Goal: Find specific page/section: Find specific page/section

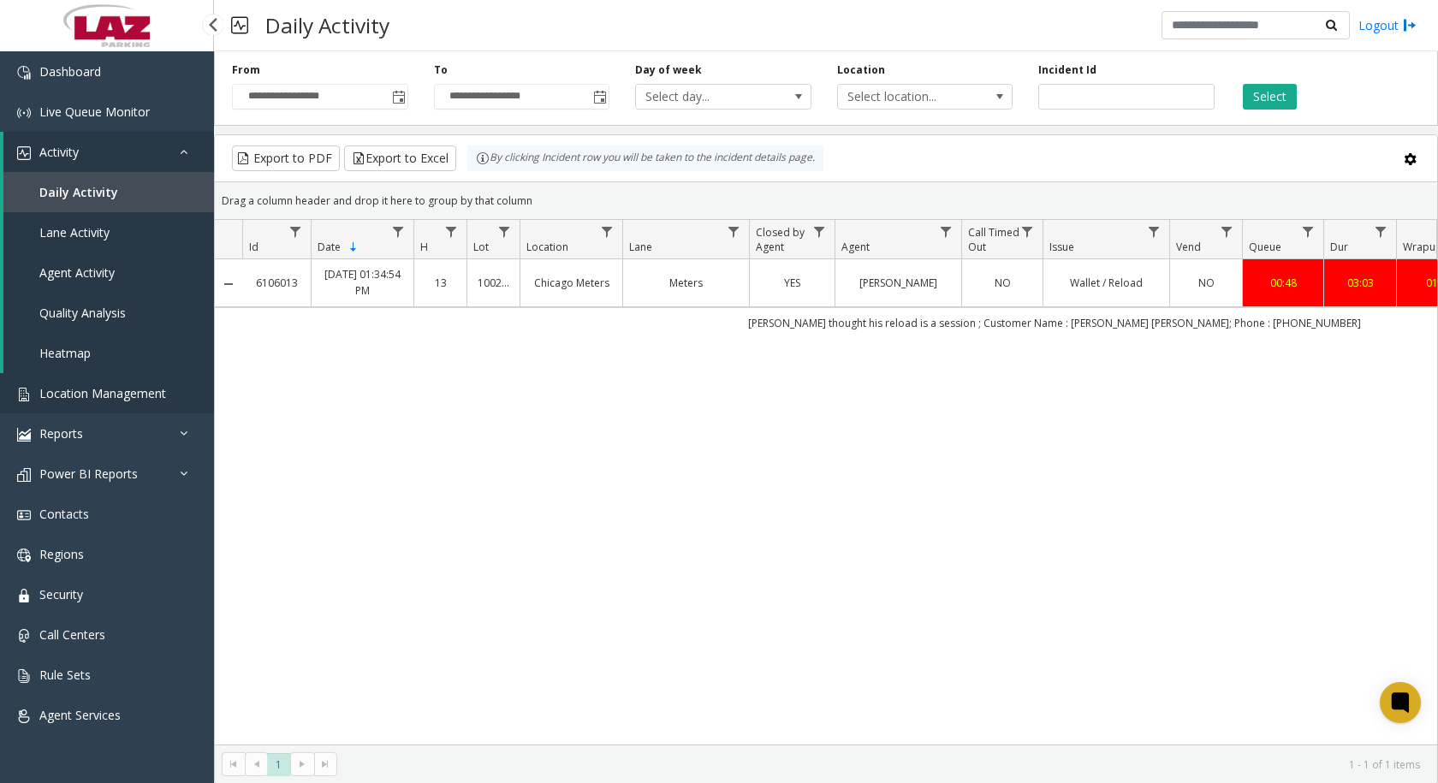
click at [129, 395] on span "Location Management" at bounding box center [102, 393] width 127 height 16
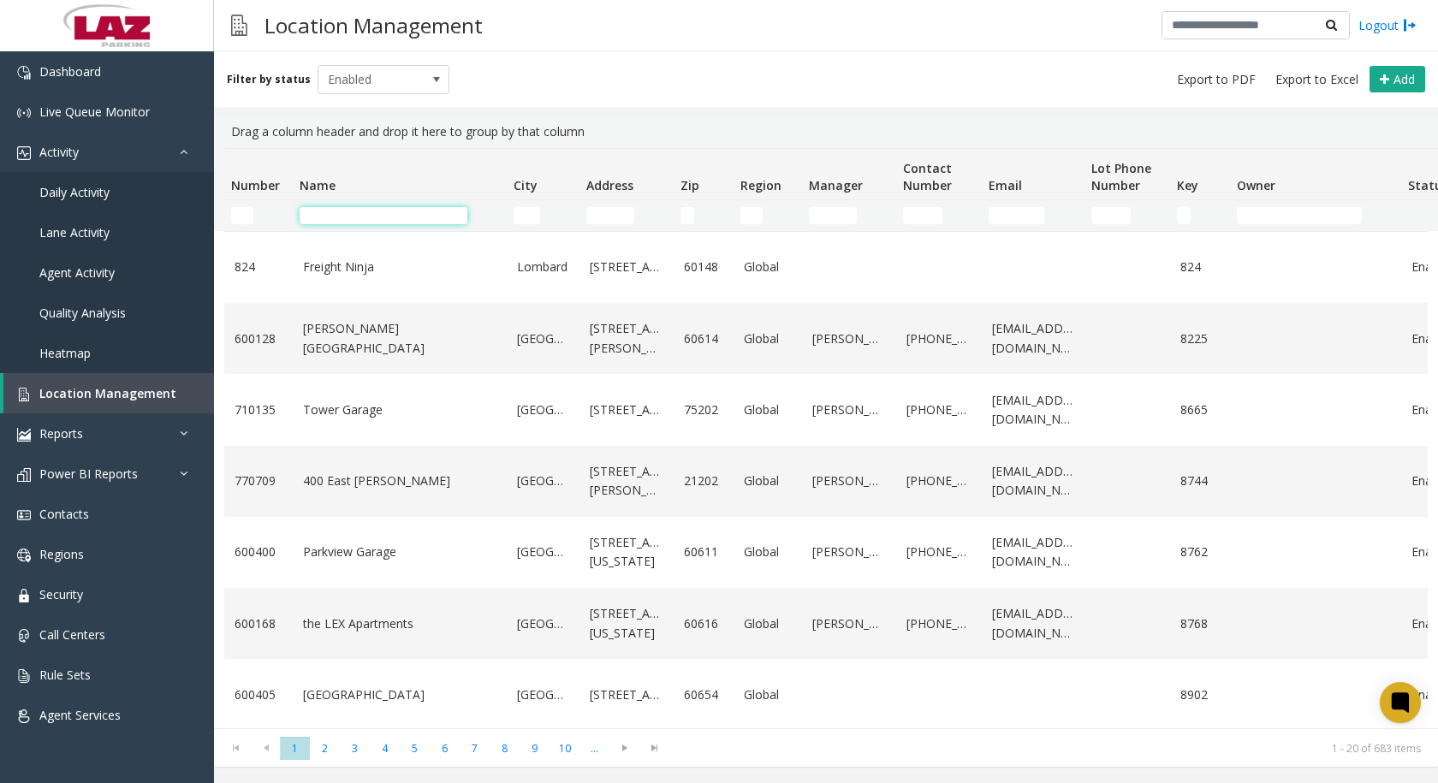
click at [390, 216] on input "Name Filter" at bounding box center [384, 215] width 168 height 17
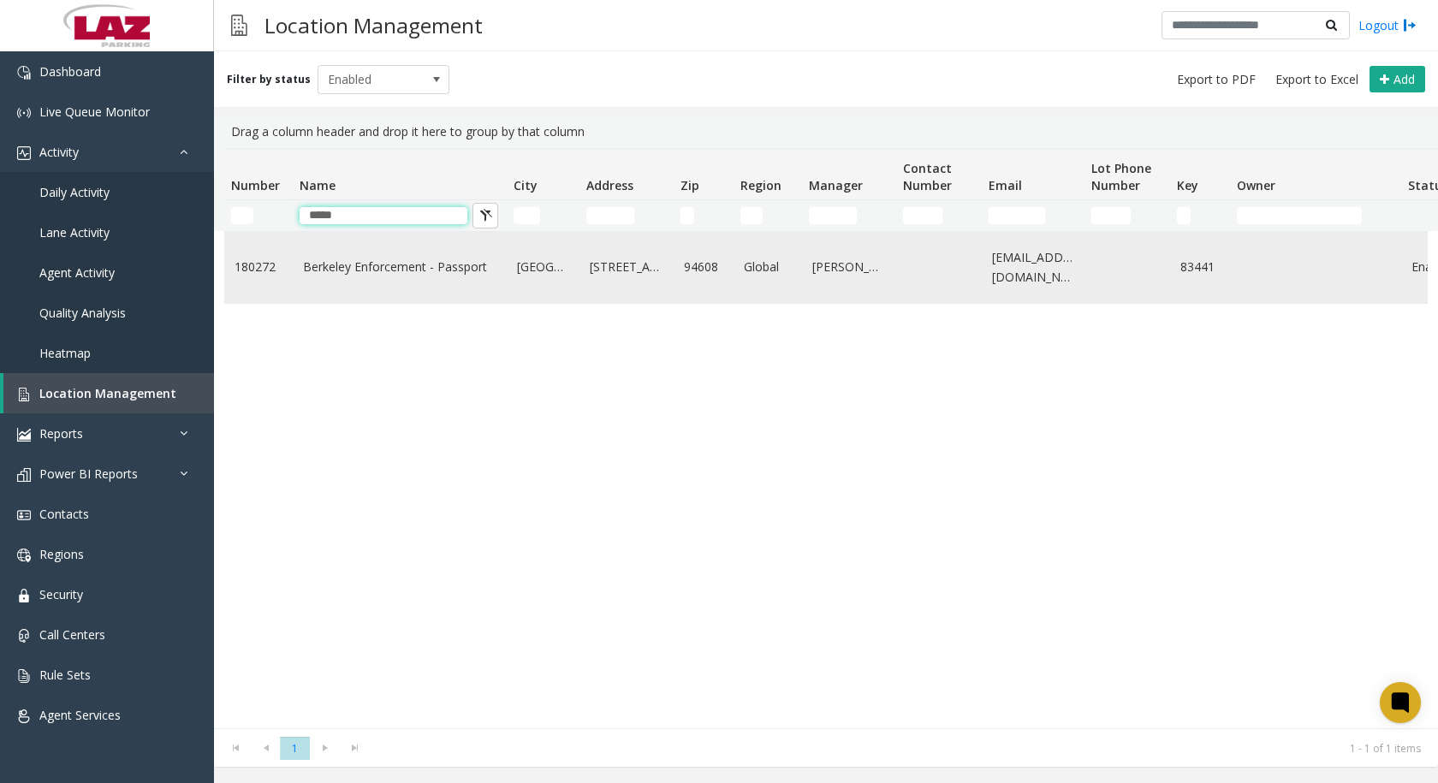
type input "*****"
click at [367, 262] on link "Berkeley Enforcement - Passport" at bounding box center [399, 267] width 193 height 19
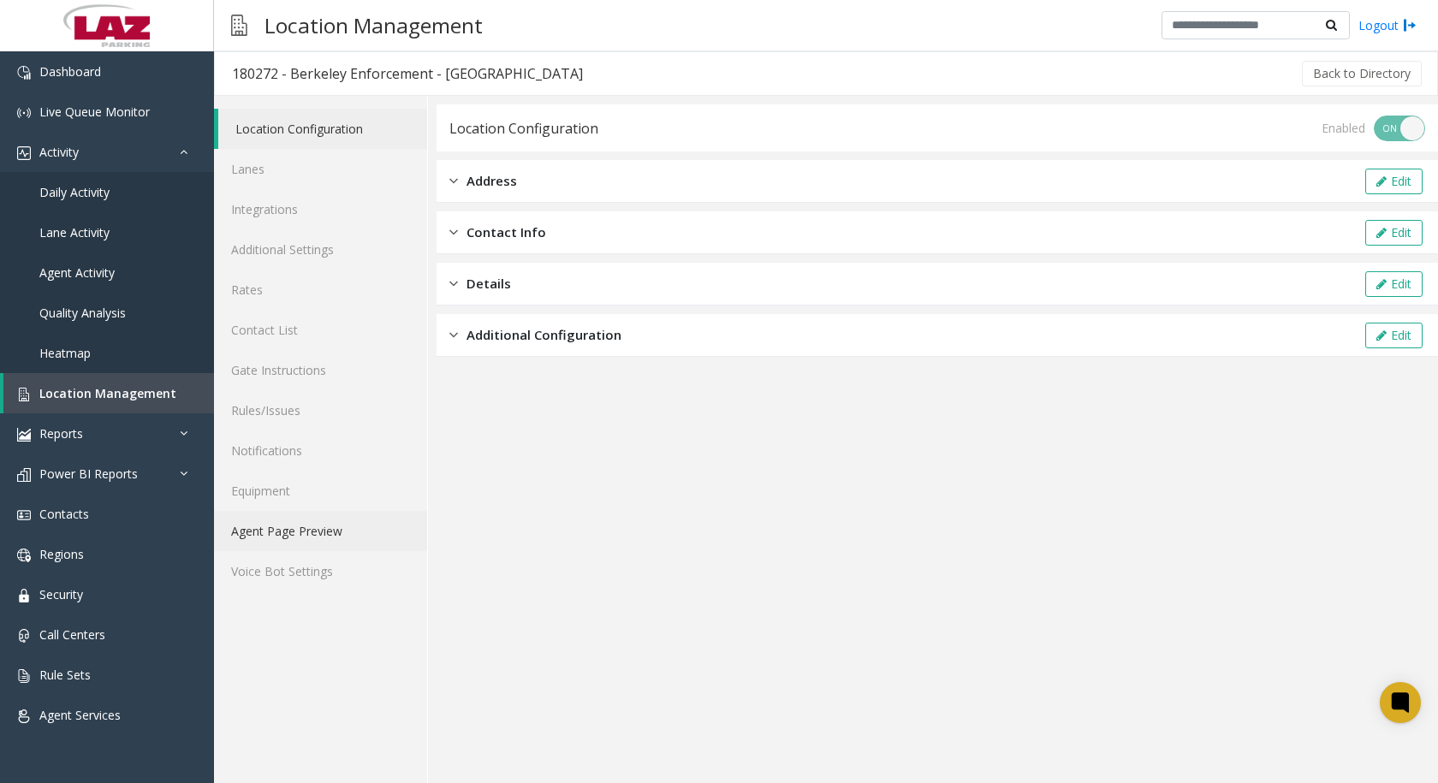
click at [319, 535] on link "Agent Page Preview" at bounding box center [320, 531] width 213 height 40
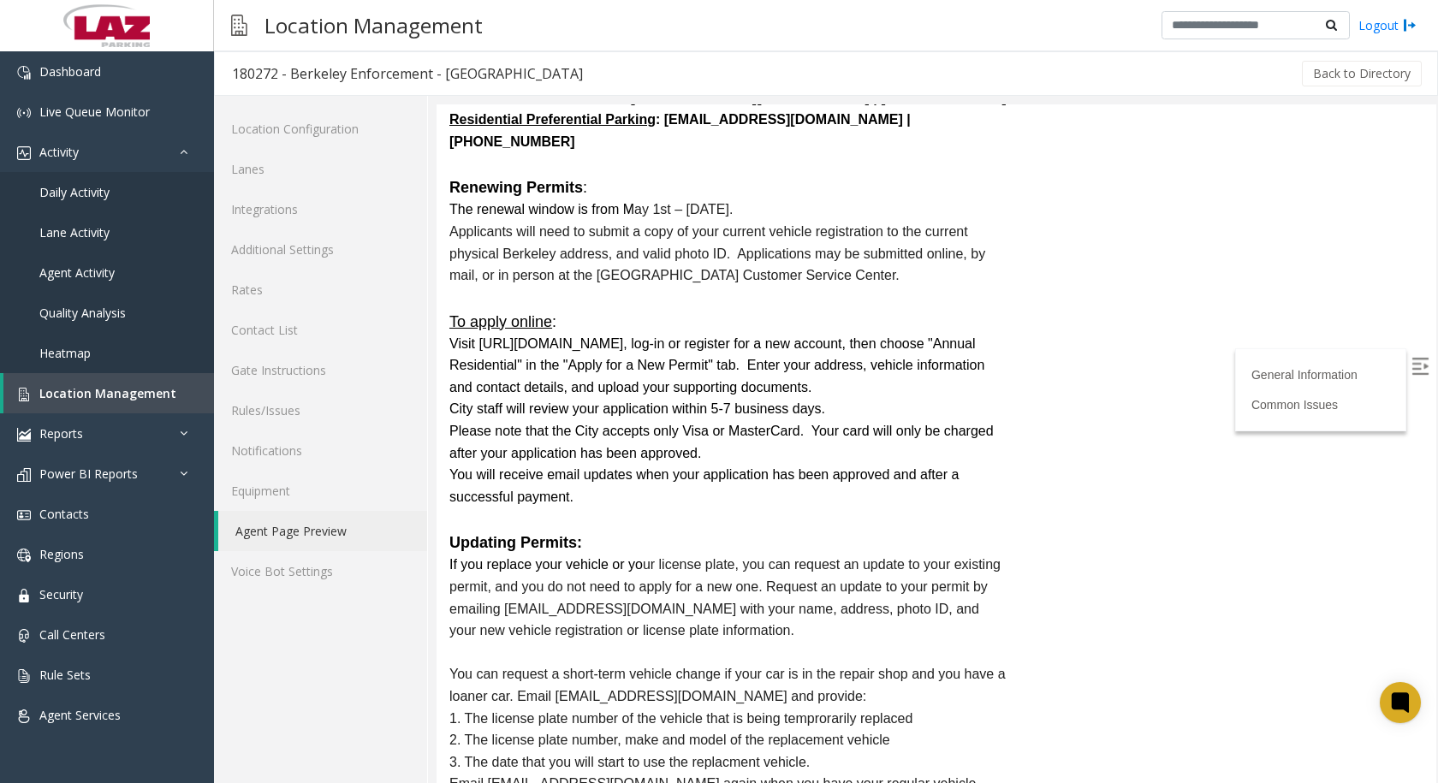
scroll to position [5308, 0]
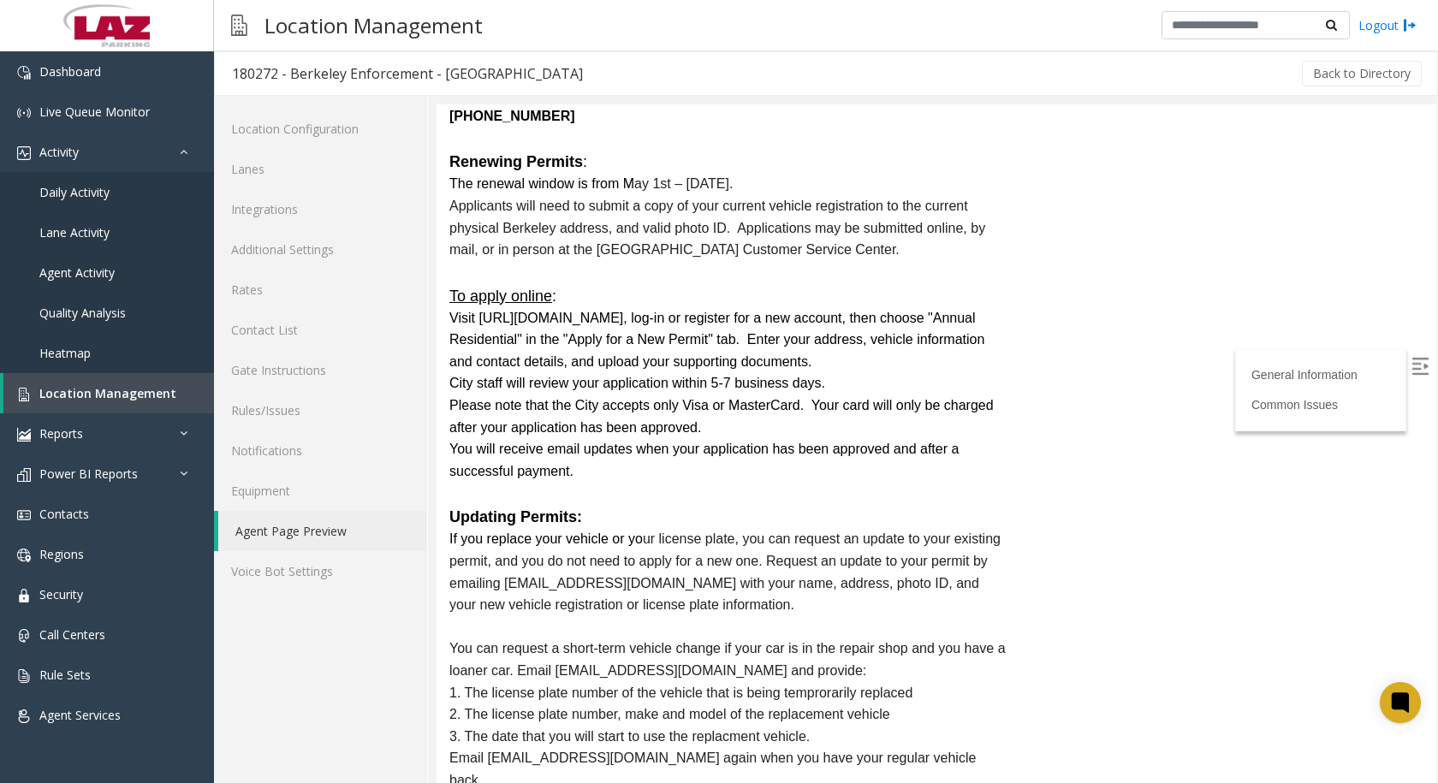
drag, startPoint x: 675, startPoint y: 361, endPoint x: 915, endPoint y: 363, distance: 240.6
click at [915, 364] on p "Visit [URL][DOMAIN_NAME], log-in or register for a new account, then choose "An…" at bounding box center [727, 340] width 557 height 66
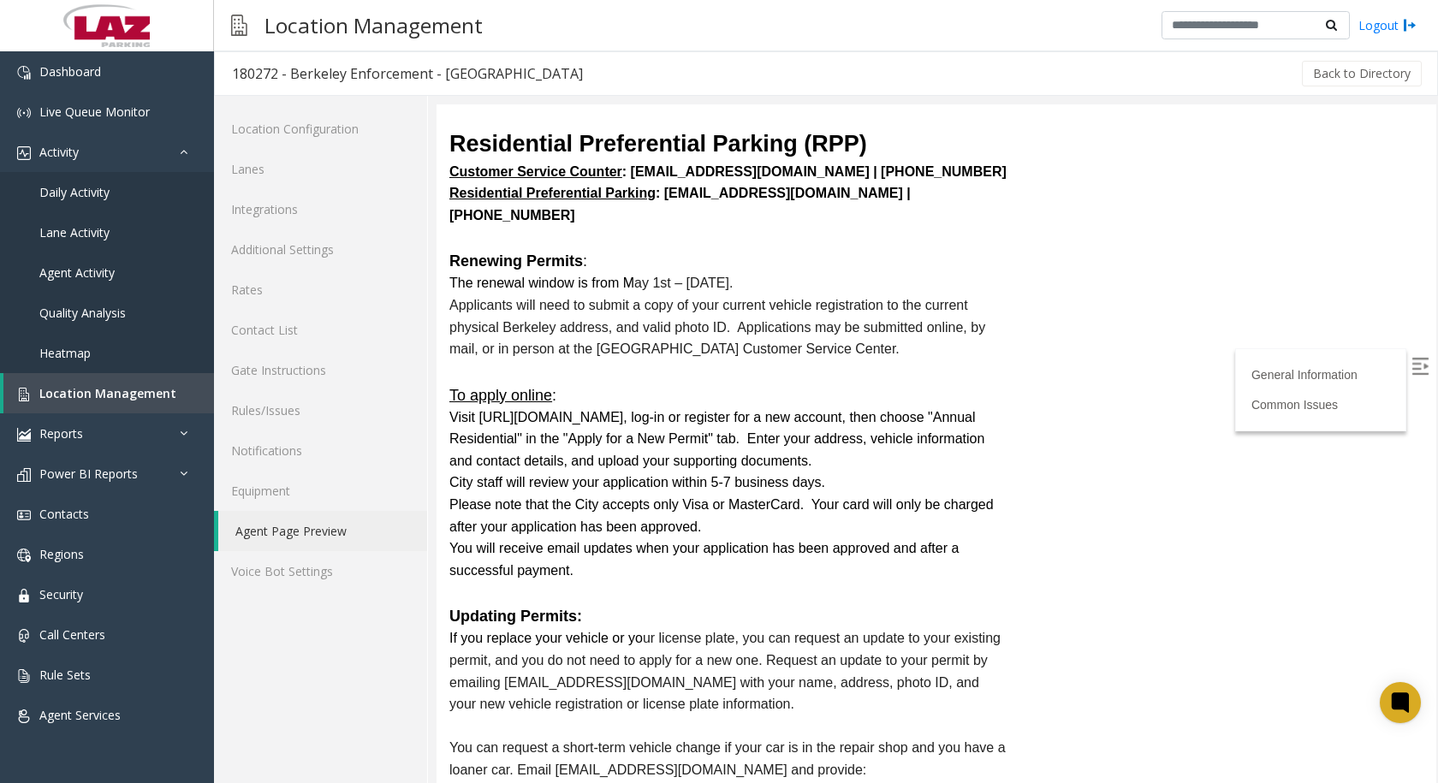
scroll to position [5051, 0]
